Goal: Information Seeking & Learning: Learn about a topic

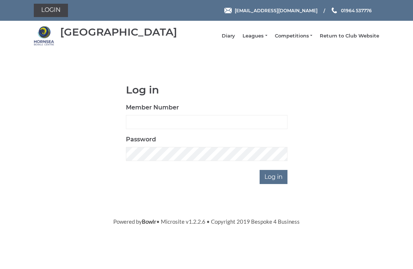
scroll to position [56, 0]
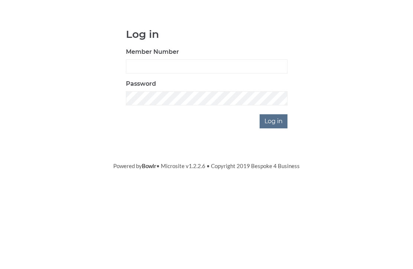
click at [282, 170] on input "Log in" at bounding box center [273, 177] width 28 height 14
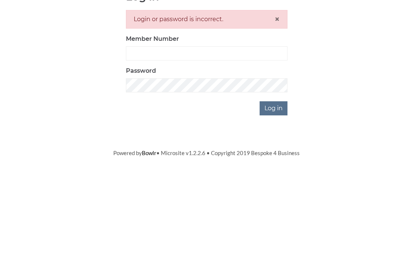
click at [275, 195] on input "Log in" at bounding box center [273, 202] width 28 height 14
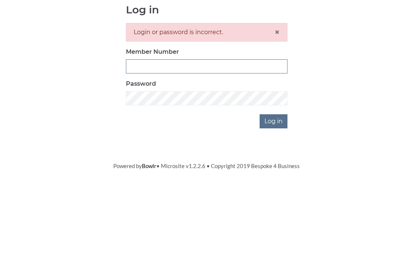
type input "0948"
click at [274, 195] on input "Log in" at bounding box center [273, 202] width 28 height 14
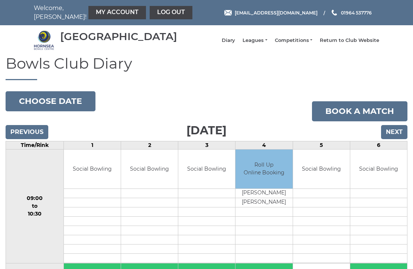
click at [265, 44] on link "Leagues" at bounding box center [254, 40] width 24 height 7
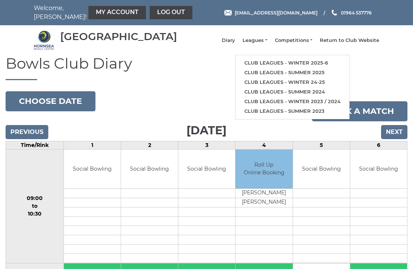
click at [295, 44] on link "Competitions" at bounding box center [293, 40] width 37 height 7
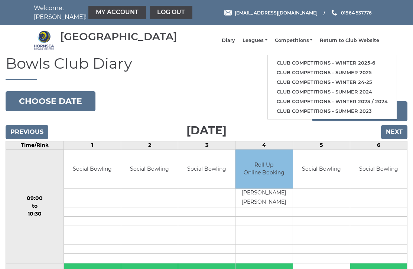
click at [311, 63] on link "Club competitions - Winter 2025-6" at bounding box center [332, 63] width 129 height 10
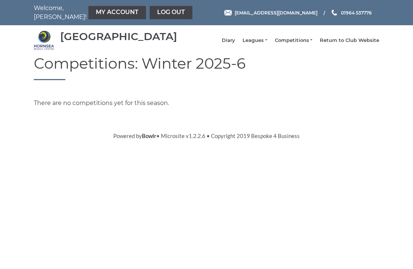
click at [265, 44] on link "Leagues" at bounding box center [254, 40] width 24 height 7
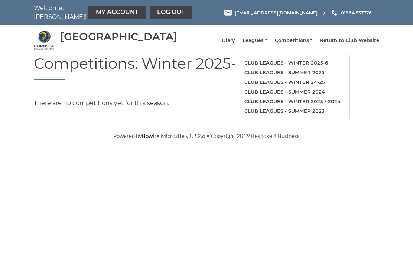
click at [298, 44] on link "Competitions" at bounding box center [293, 40] width 37 height 7
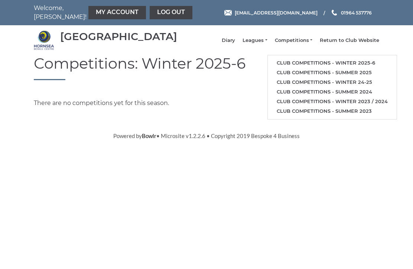
click at [265, 44] on link "Leagues" at bounding box center [254, 40] width 24 height 7
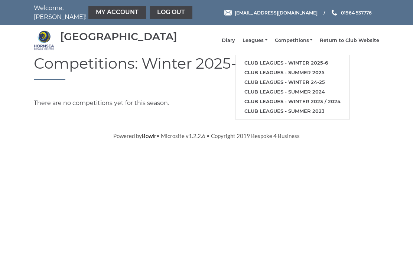
click at [281, 65] on link "Club leagues - Winter 2025-6" at bounding box center [292, 63] width 114 height 10
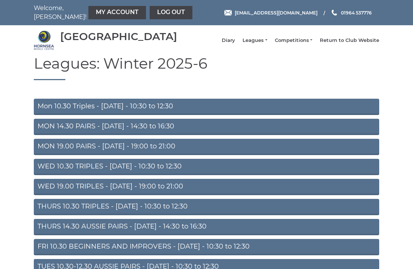
click at [144, 212] on link "THURS 10.30 TRIPLES - [DATE] - 10:30 to 12:30" at bounding box center [206, 207] width 345 height 16
